Goal: Task Accomplishment & Management: Use online tool/utility

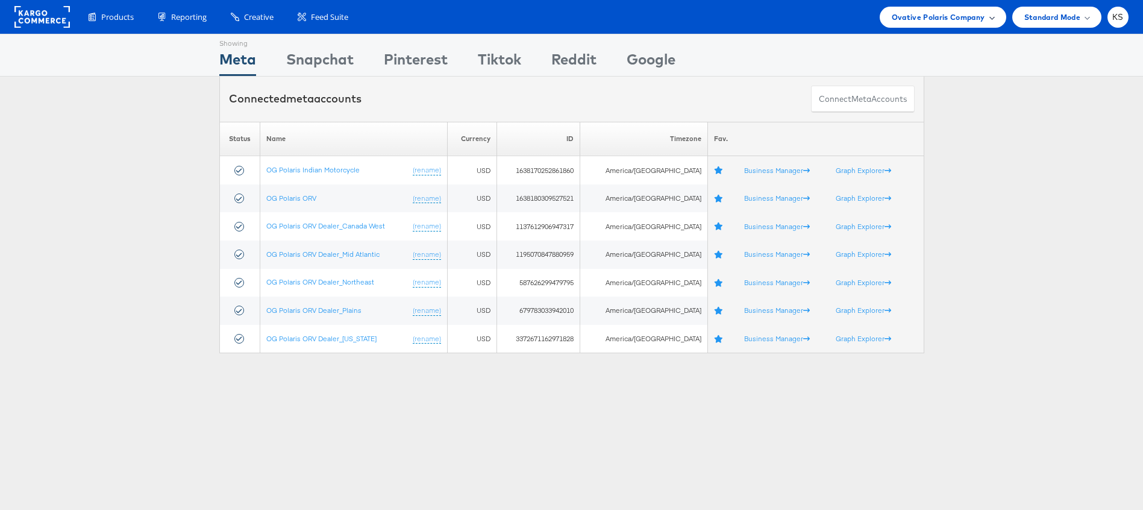
click at [937, 14] on span "Ovative Polaris Company" at bounding box center [938, 17] width 93 height 13
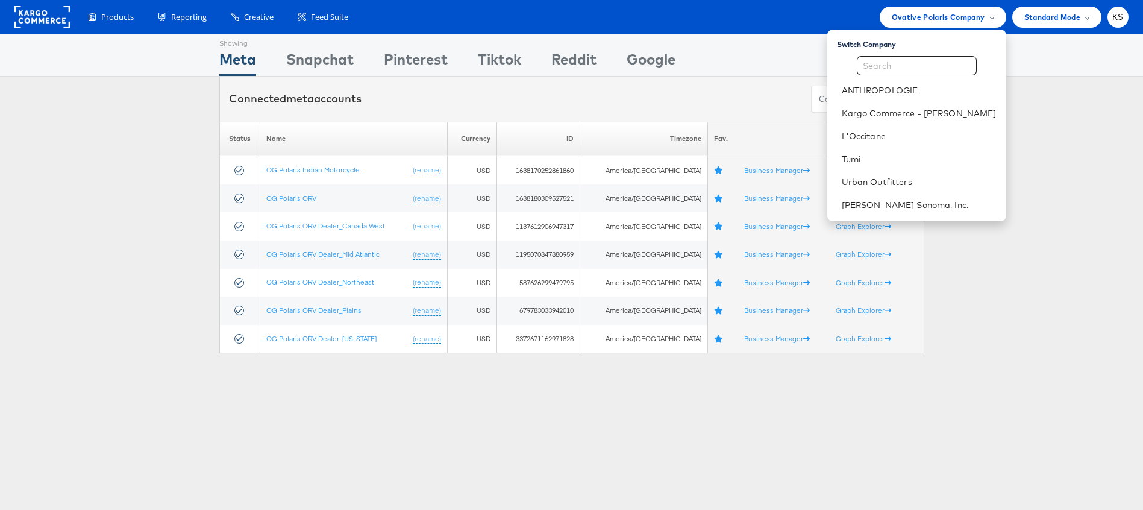
click at [121, 239] on div "Please Wait Loading Accounts .... Status Name Currency ID Timezone Fav. OG Pola…" at bounding box center [571, 238] width 1143 height 232
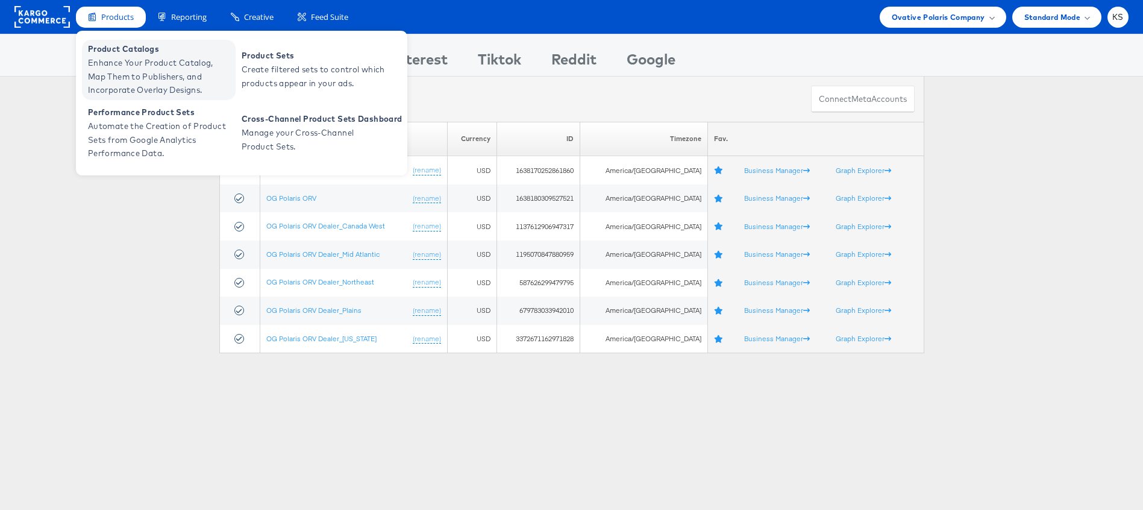
click at [117, 79] on span "Enhance Your Product Catalog, Map Them to Publishers, and Incorporate Overlay D…" at bounding box center [160, 76] width 145 height 41
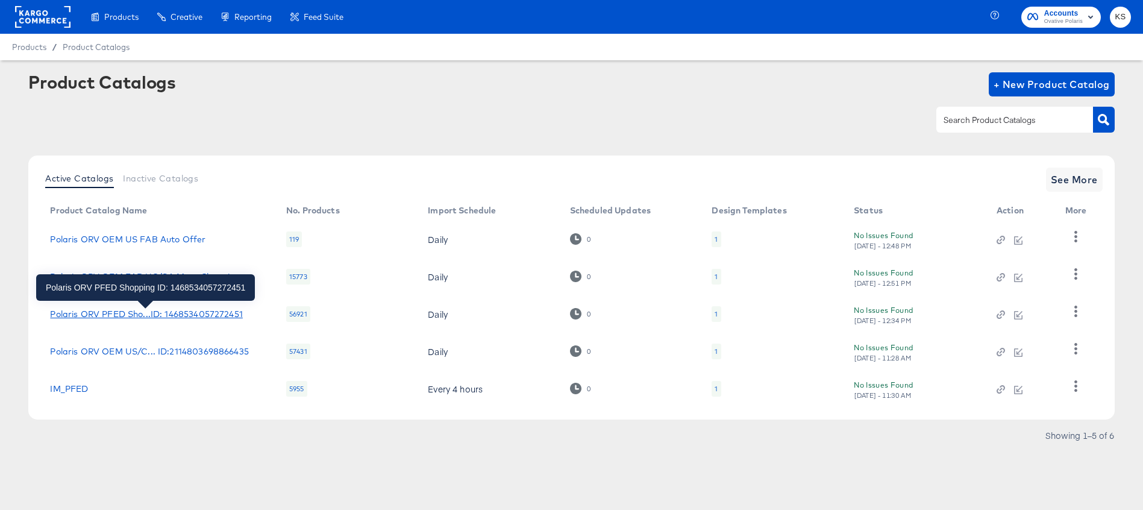
click at [157, 317] on div "Polaris ORV PFED Sho...ID: 1468534057272451" at bounding box center [146, 314] width 192 height 10
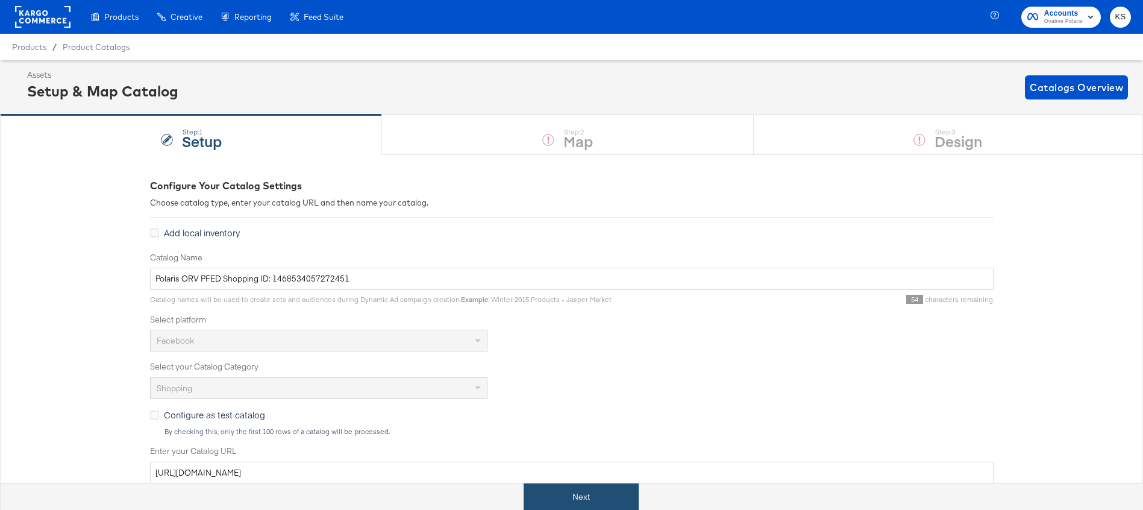
click at [579, 489] on button "Next" at bounding box center [581, 496] width 115 height 27
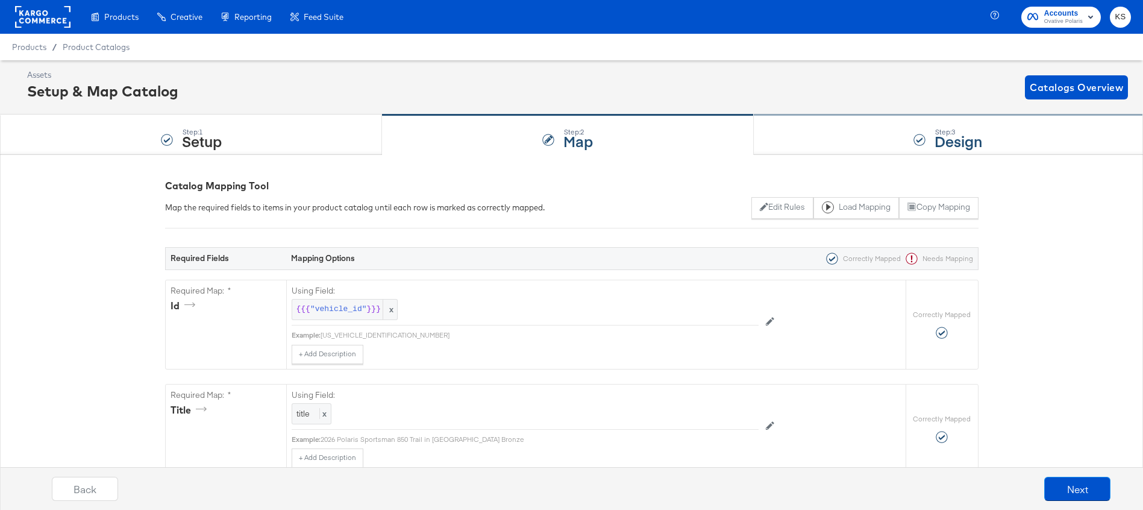
click at [805, 152] on div "Step: 3 Design" at bounding box center [948, 135] width 389 height 40
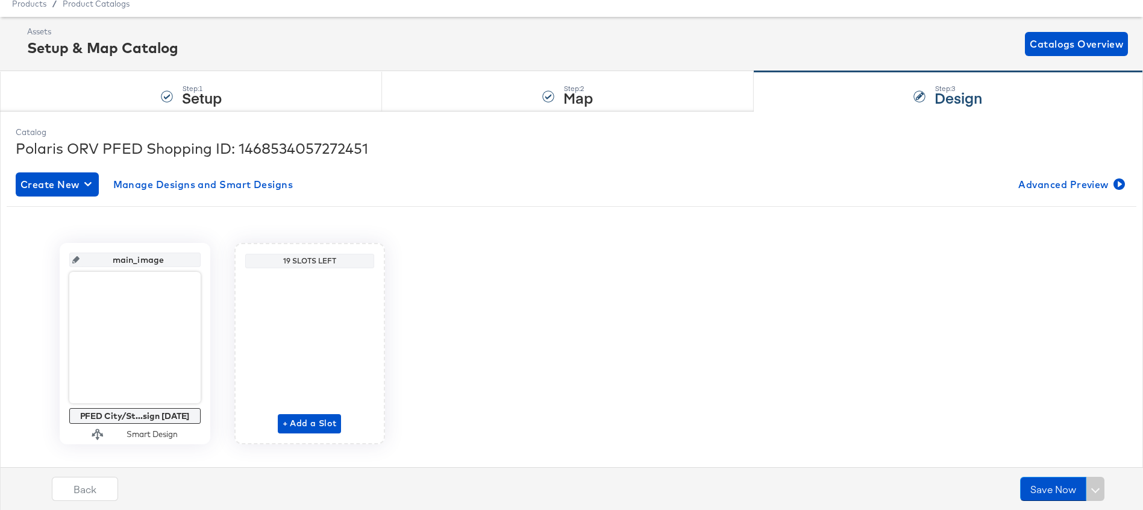
scroll to position [53, 0]
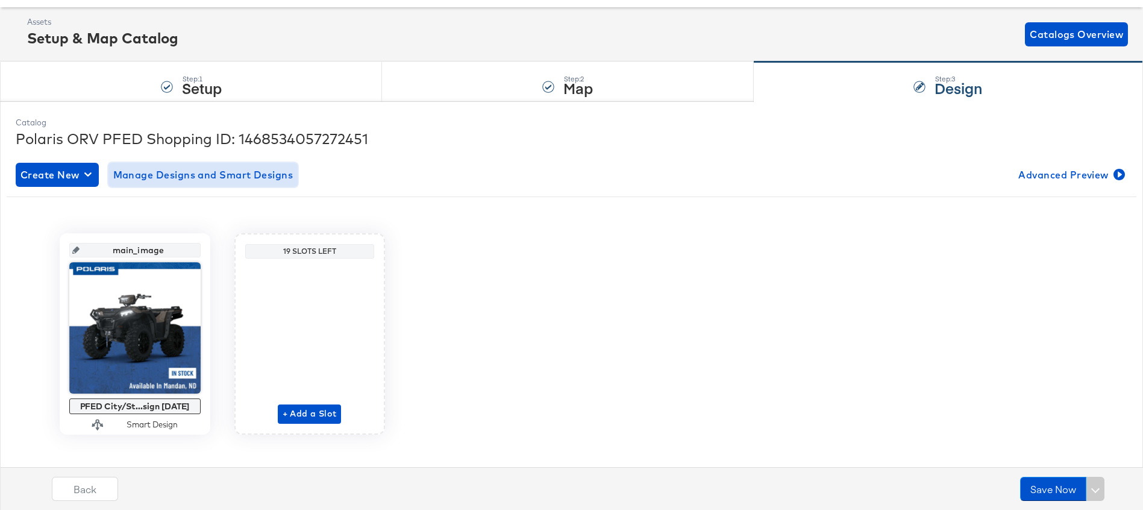
click at [231, 176] on span "Manage Designs and Smart Designs" at bounding box center [203, 174] width 180 height 17
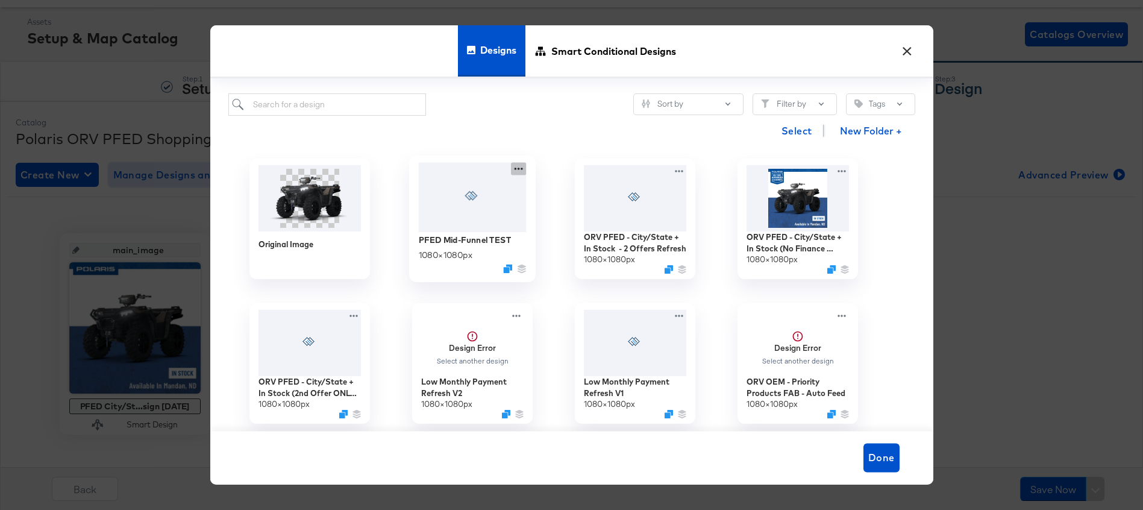
click at [519, 169] on icon at bounding box center [518, 169] width 8 height 2
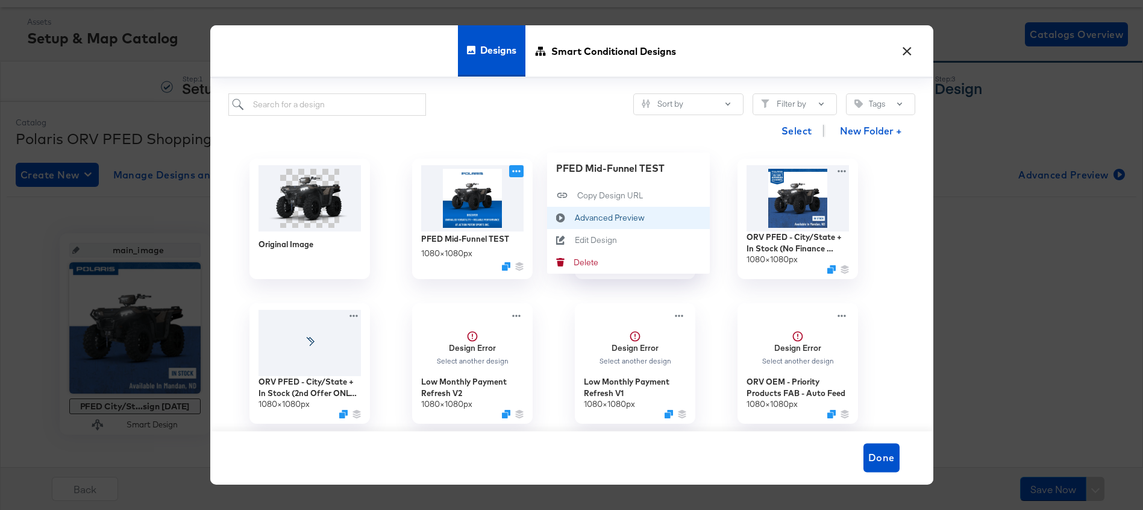
click at [582, 211] on button "Advanced Preview Advanced Preview" at bounding box center [628, 217] width 163 height 22
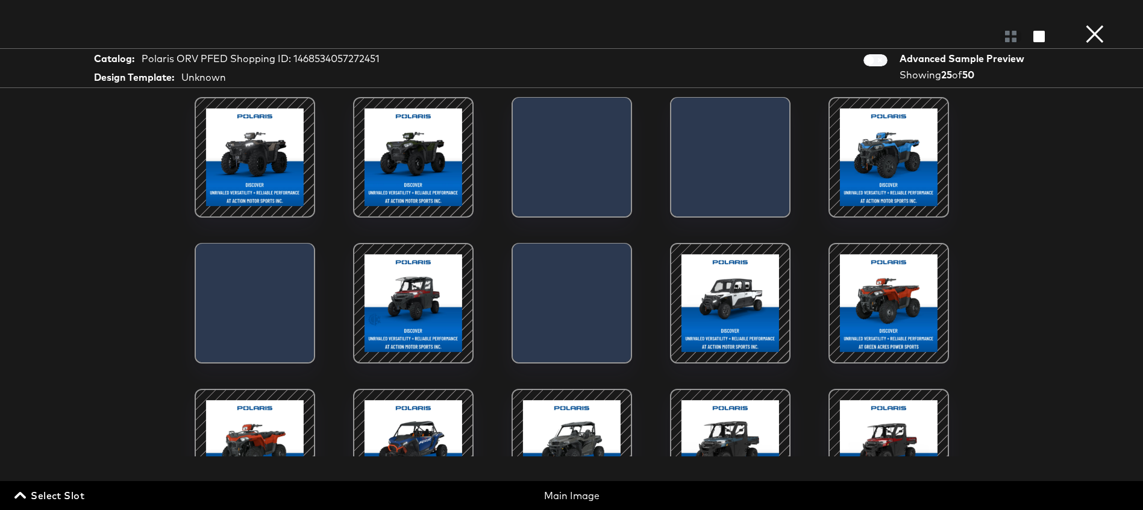
click at [264, 168] on div at bounding box center [255, 157] width 102 height 102
